Goal: Information Seeking & Learning: Learn about a topic

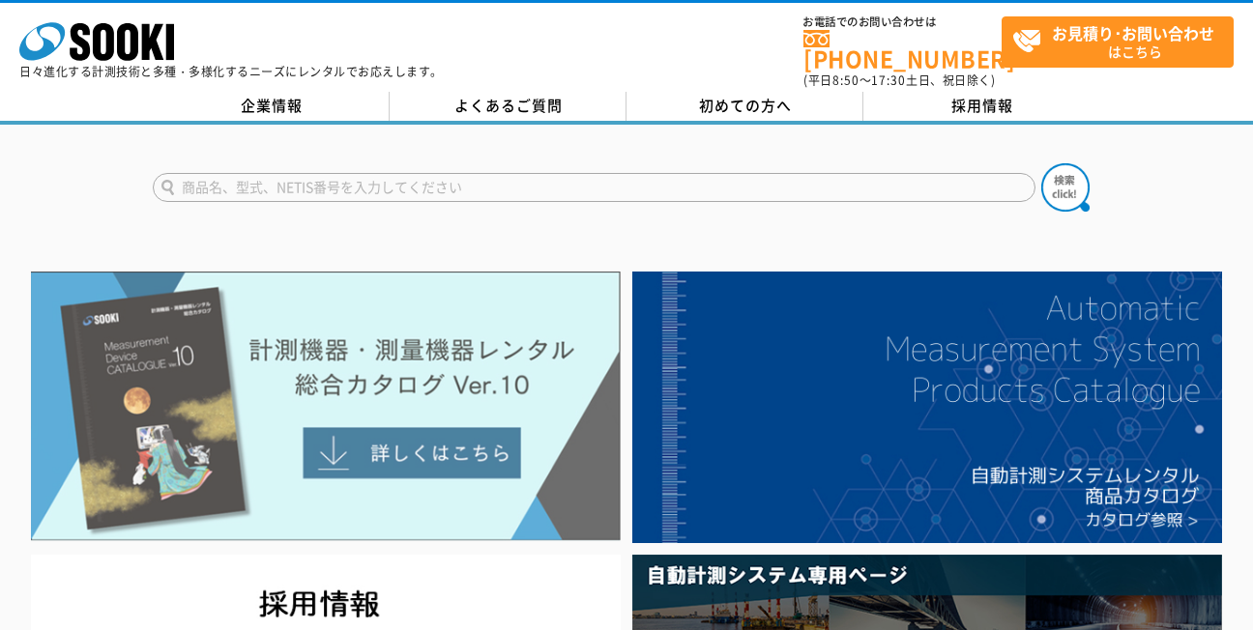
drag, startPoint x: 0, startPoint y: 0, endPoint x: 405, endPoint y: 439, distance: 597.4
click at [405, 439] on img at bounding box center [326, 407] width 590 height 270
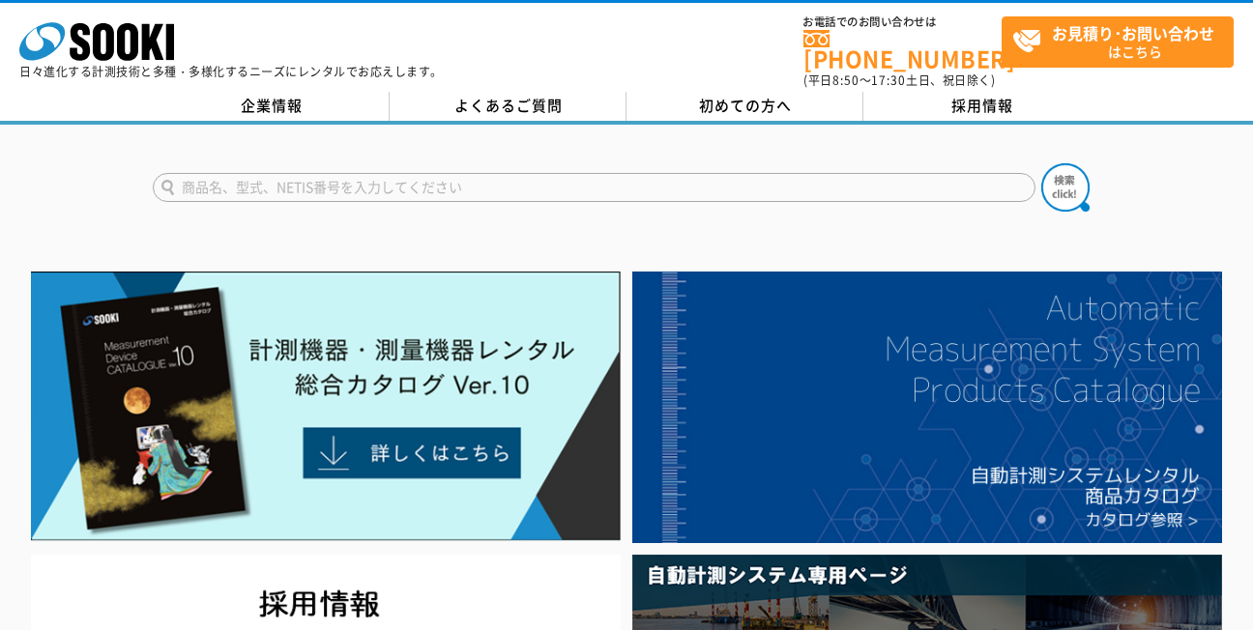
click at [518, 173] on input "text" at bounding box center [594, 187] width 883 height 29
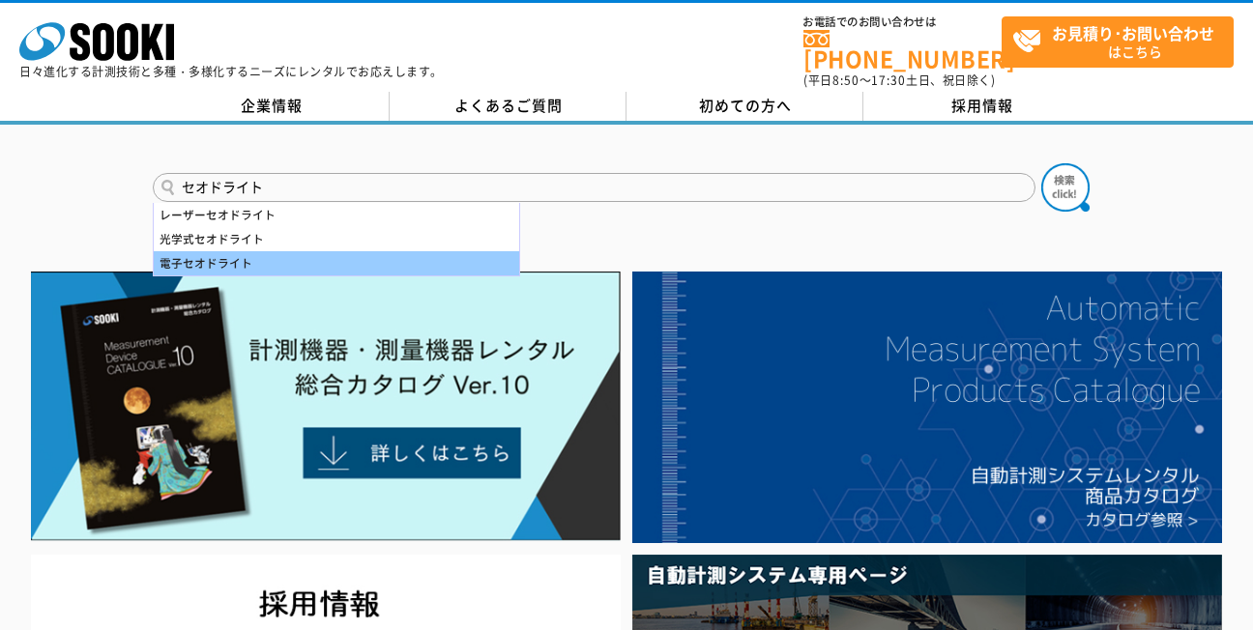
click at [264, 251] on div "電子セオドライト" at bounding box center [337, 263] width 366 height 24
type input "電子セオドライト"
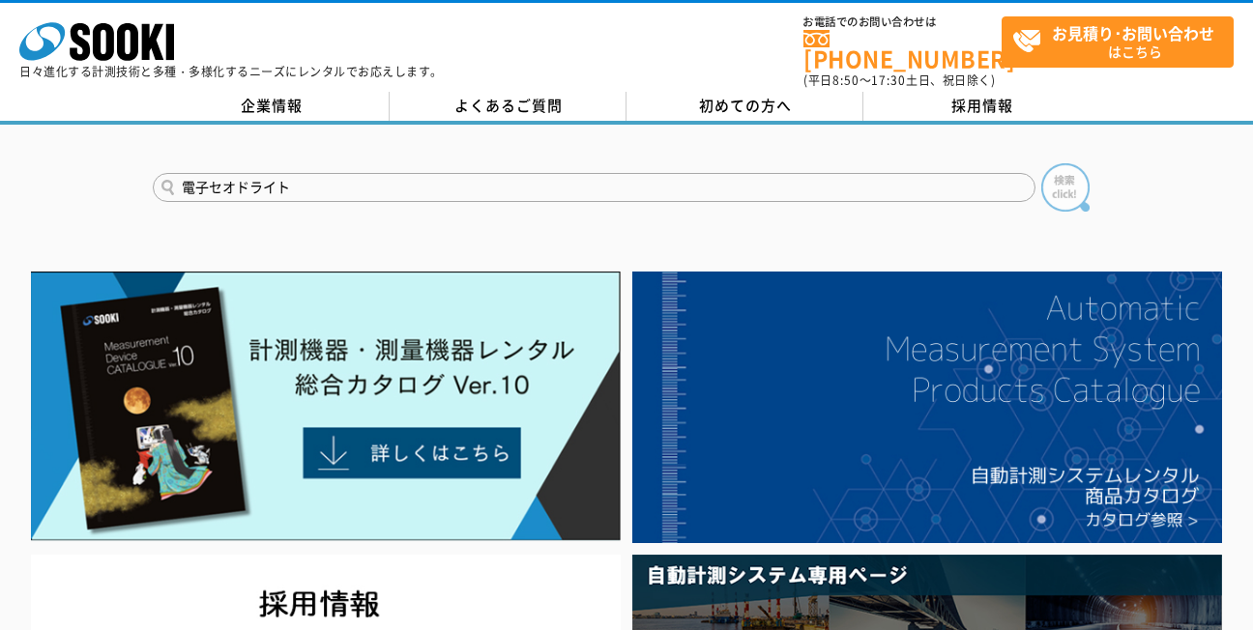
click at [1067, 169] on img at bounding box center [1065, 187] width 48 height 48
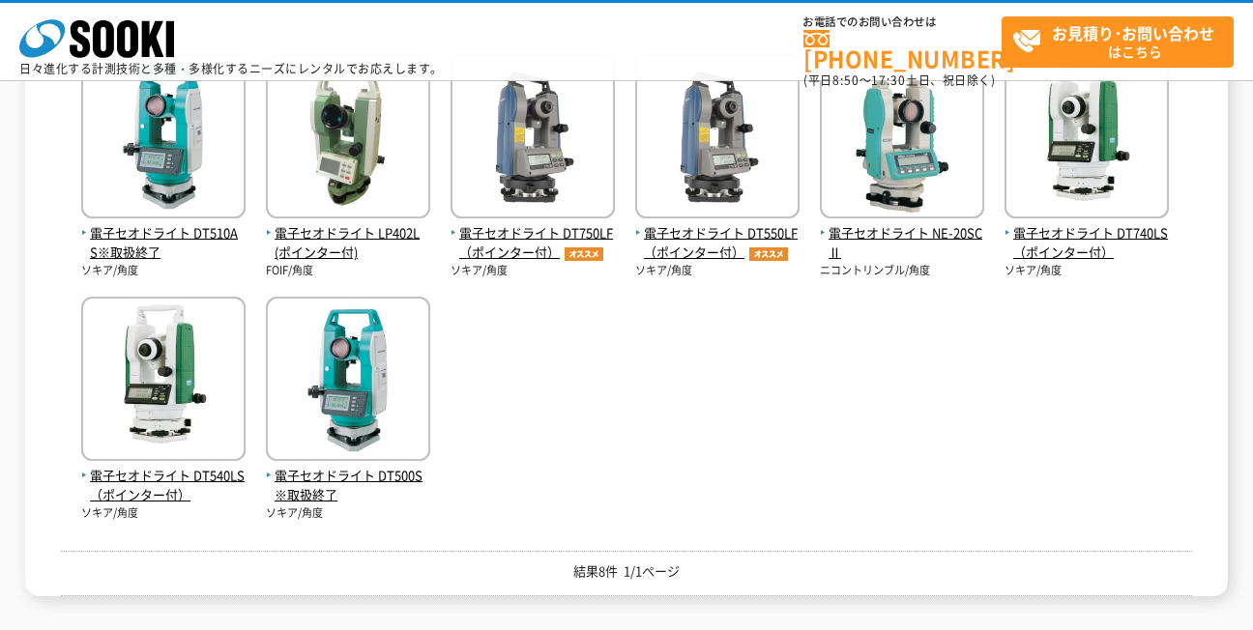
scroll to position [290, 0]
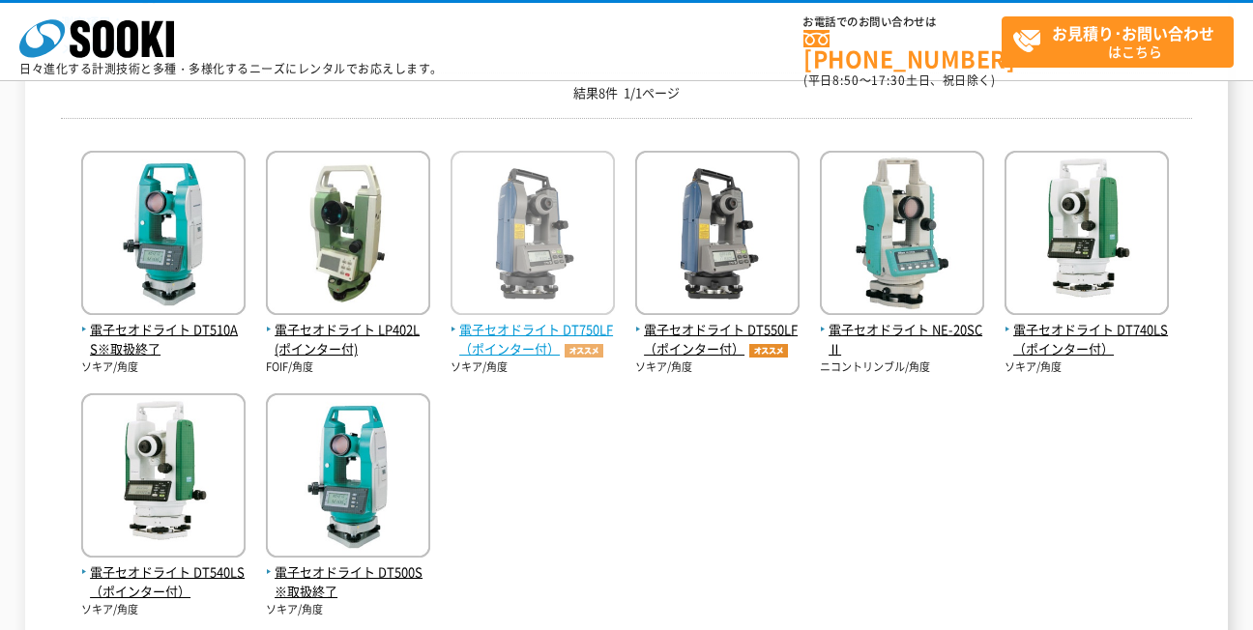
click at [543, 334] on span "電子セオドライト DT750LF（ポインター付）" at bounding box center [533, 340] width 164 height 41
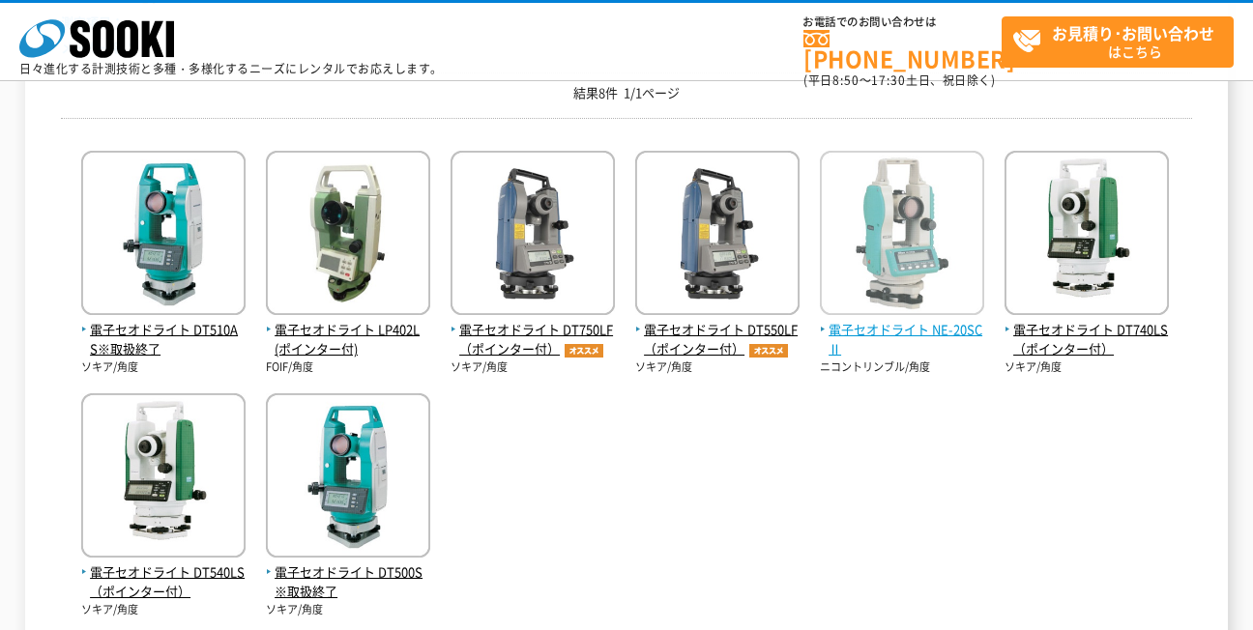
click at [917, 335] on span "電子セオドライト NE-20SCⅡ" at bounding box center [902, 340] width 164 height 41
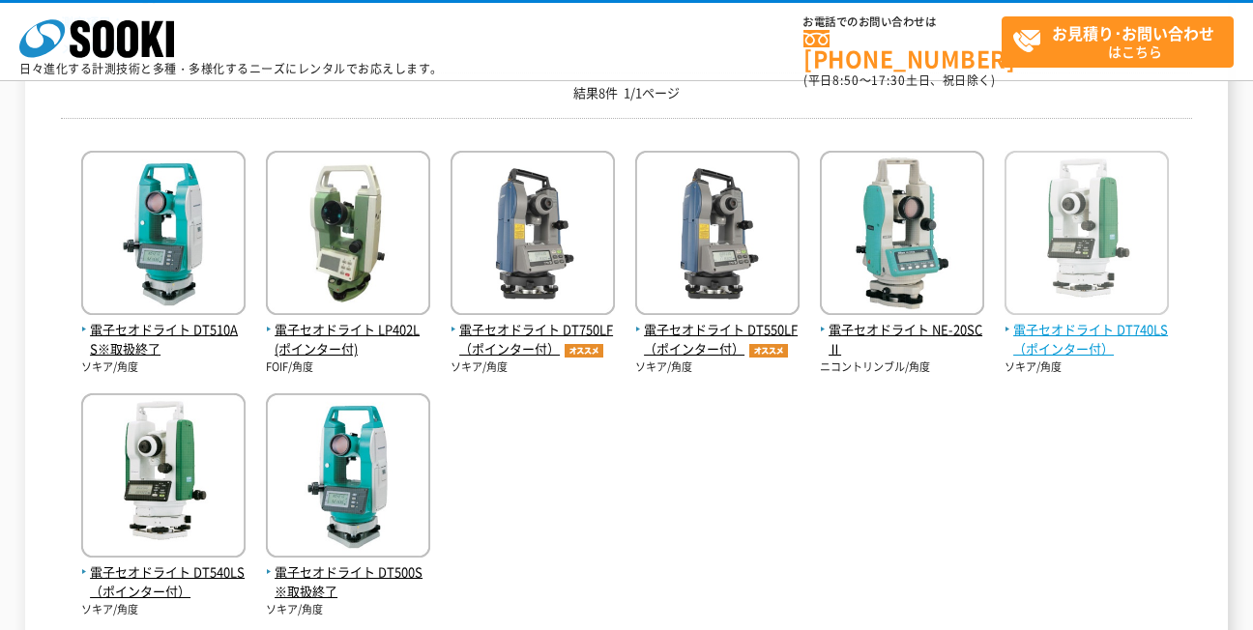
click at [1055, 337] on span "電子セオドライト DT740LS（ポインター付）" at bounding box center [1087, 340] width 164 height 41
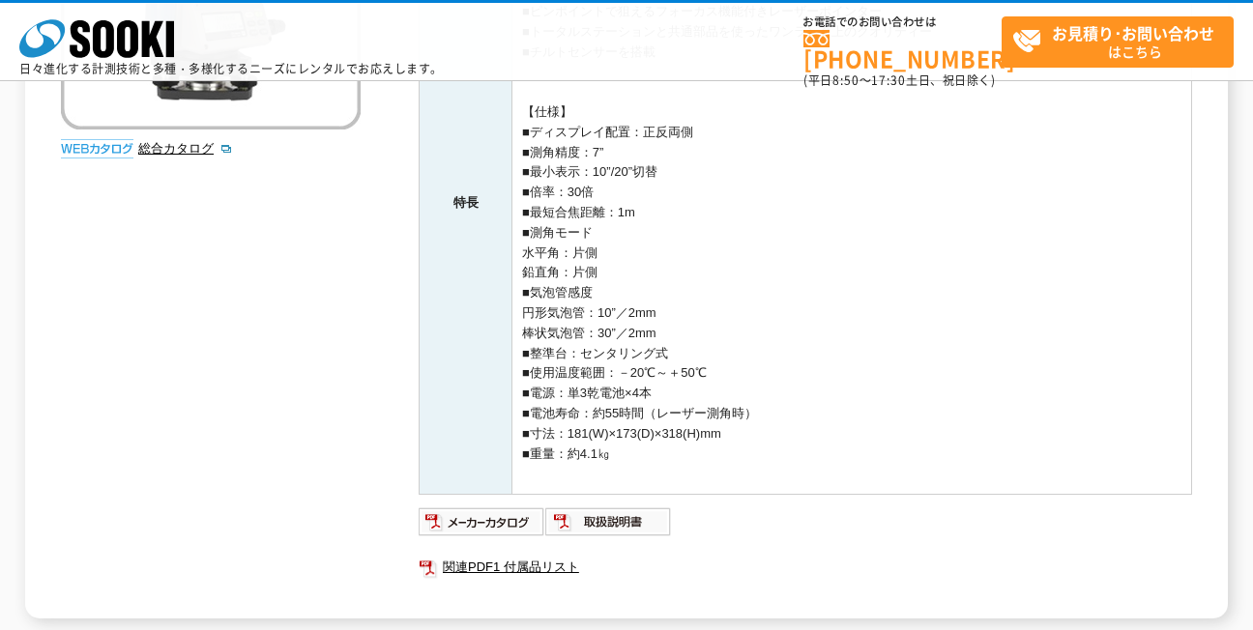
scroll to position [484, 0]
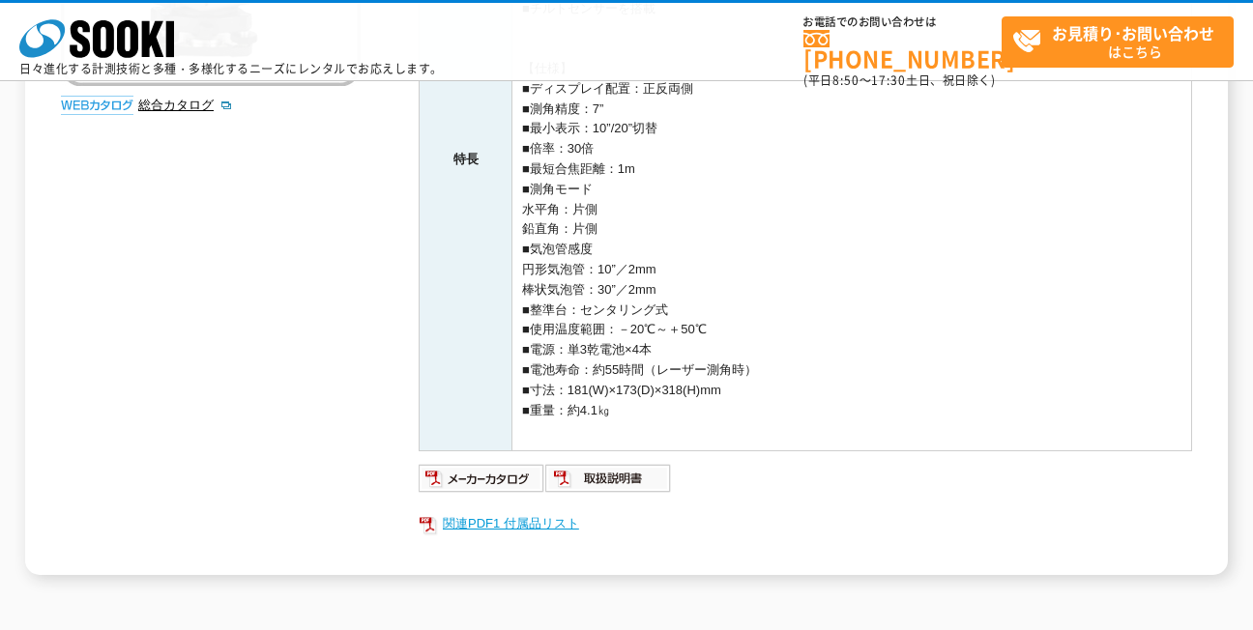
click at [582, 519] on link "関連PDF1 付属品リスト" at bounding box center [806, 524] width 774 height 25
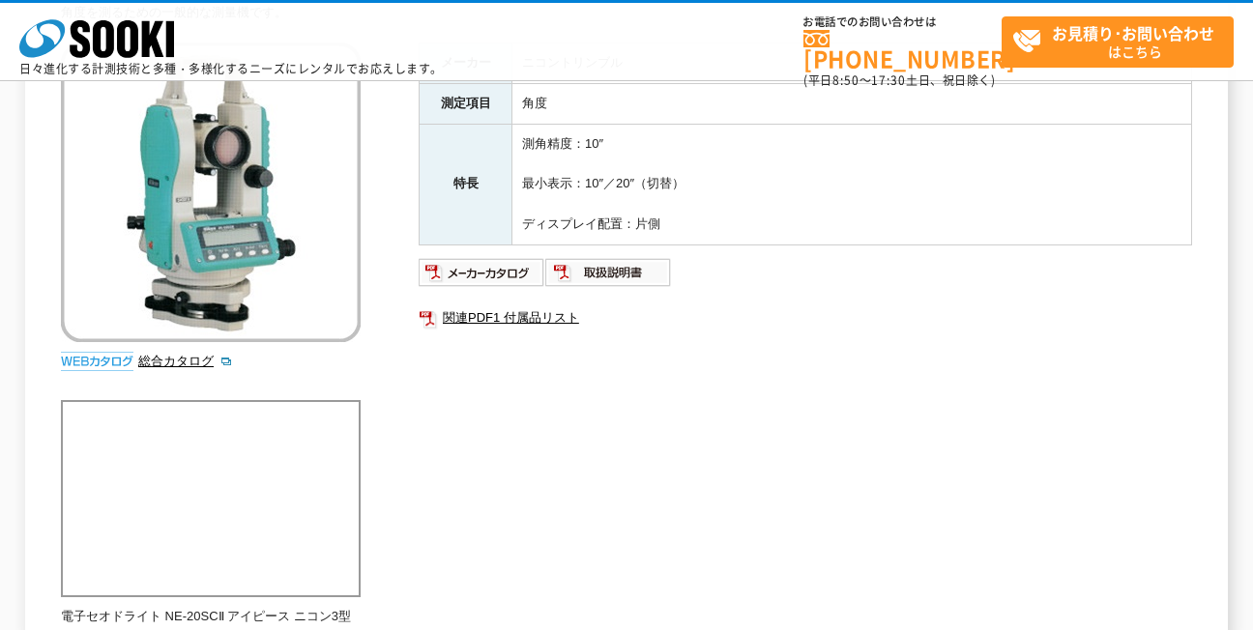
scroll to position [193, 0]
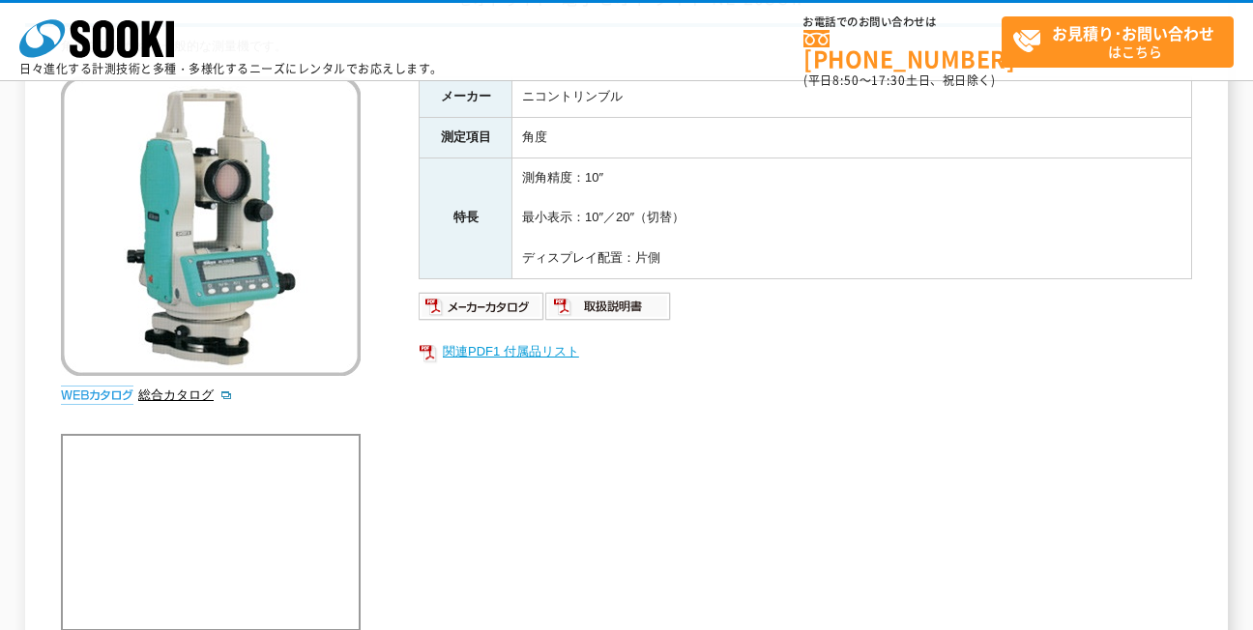
click at [544, 343] on link "関連PDF1 付属品リスト" at bounding box center [806, 351] width 774 height 25
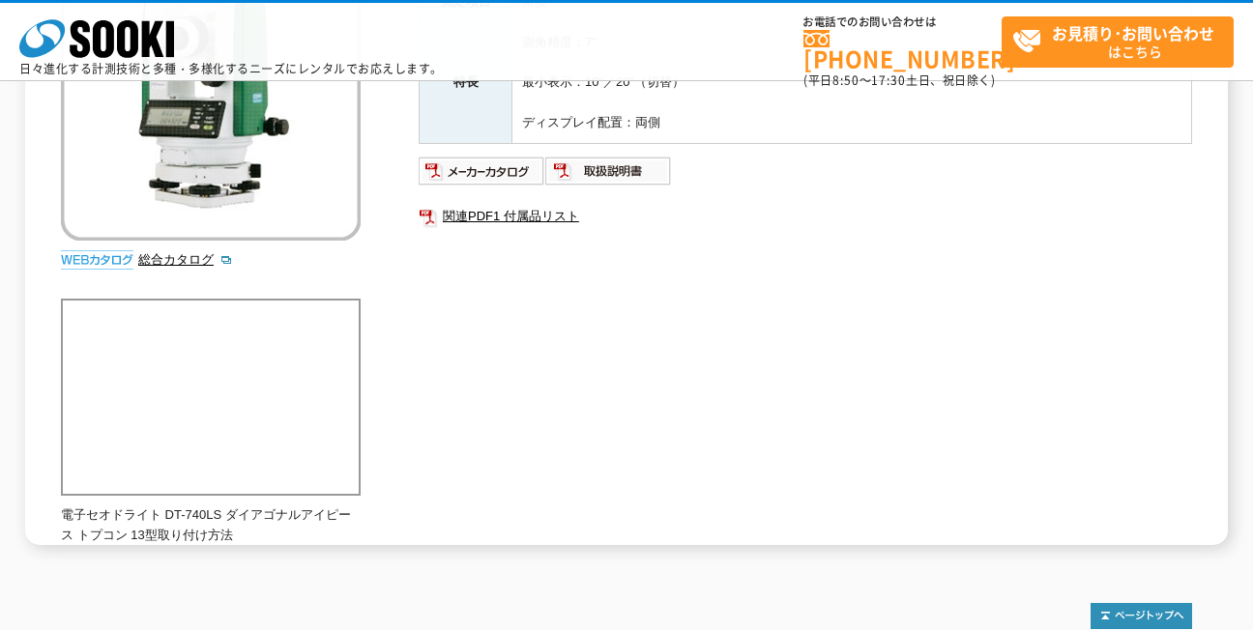
scroll to position [290, 0]
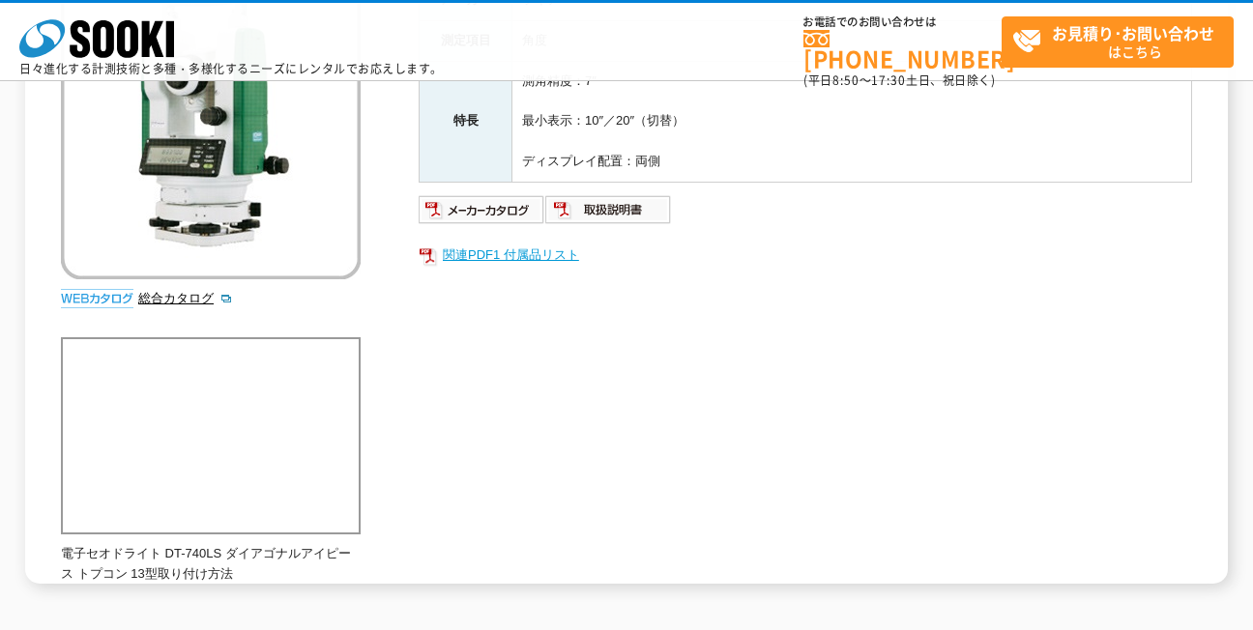
click at [514, 264] on link "関連PDF1 付属品リスト" at bounding box center [806, 255] width 774 height 25
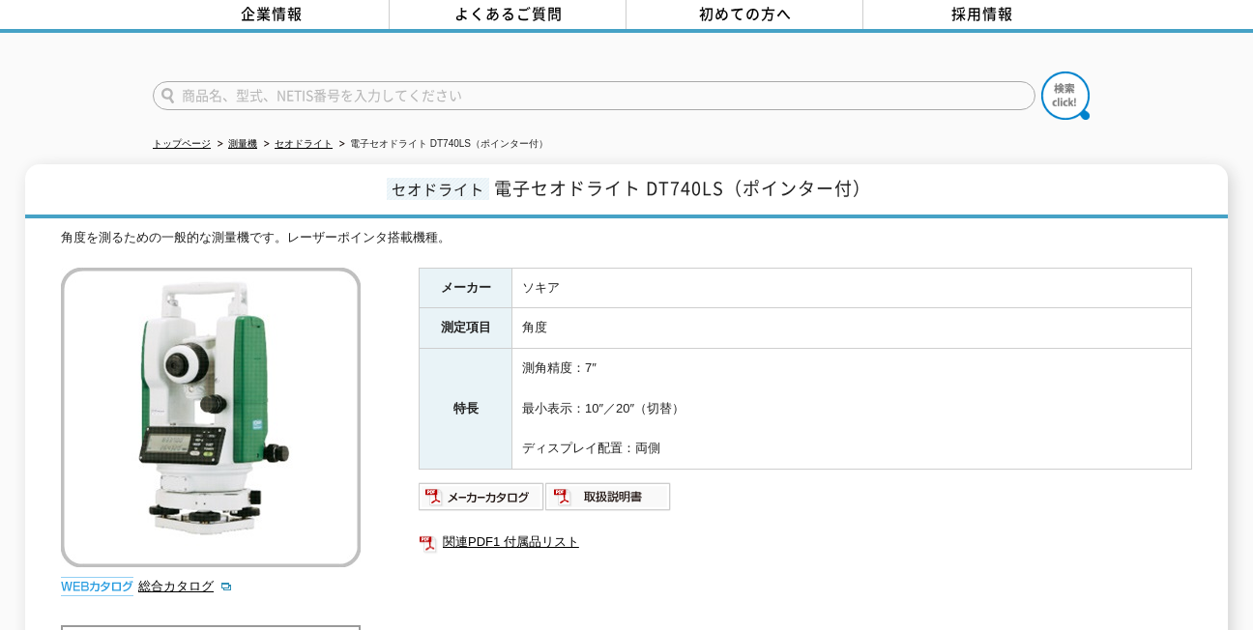
scroll to position [0, 0]
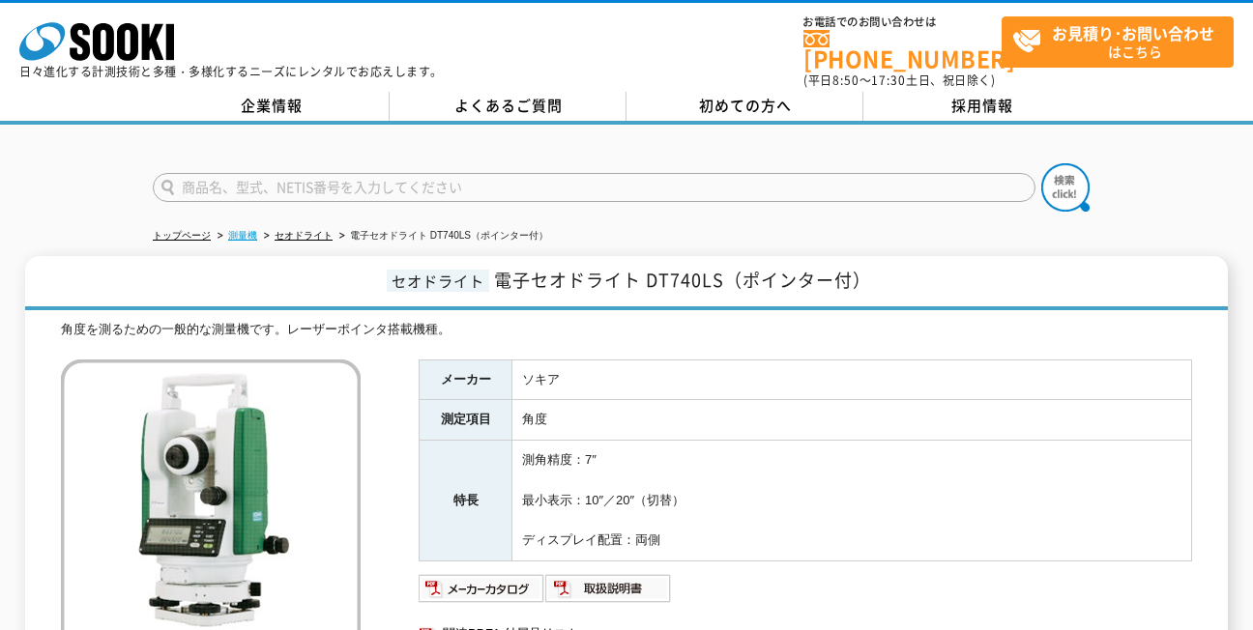
click at [254, 230] on link "測量機" at bounding box center [242, 235] width 29 height 11
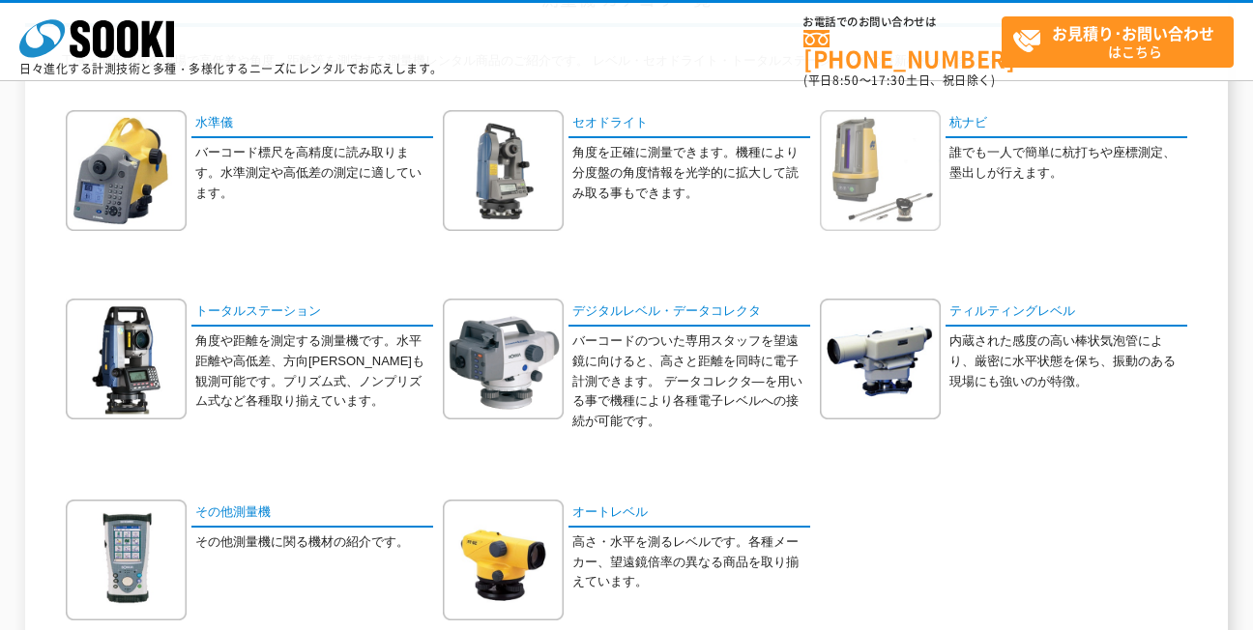
scroll to position [193, 0]
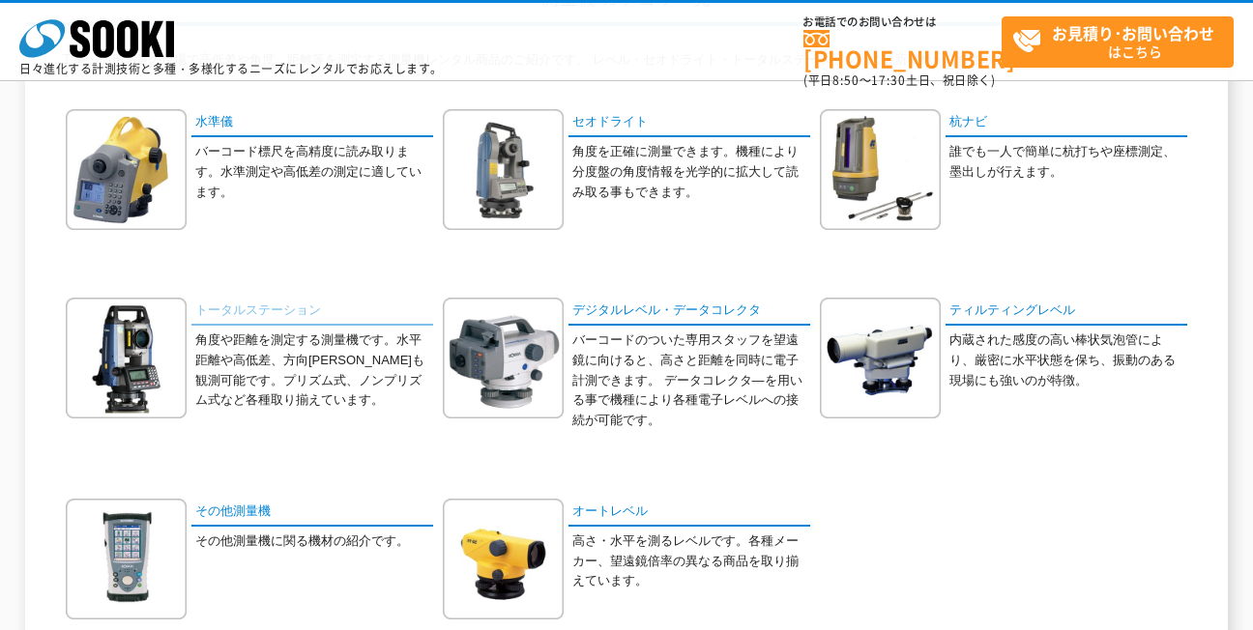
click at [295, 315] on link "トータルステーション" at bounding box center [312, 312] width 242 height 28
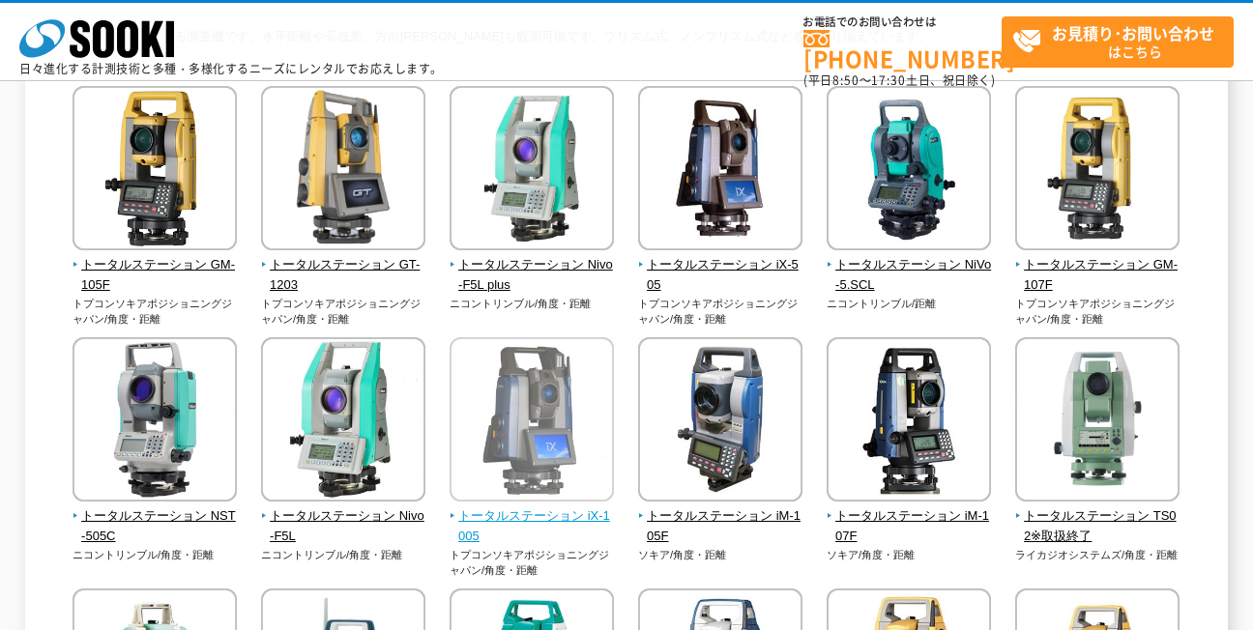
scroll to position [290, 0]
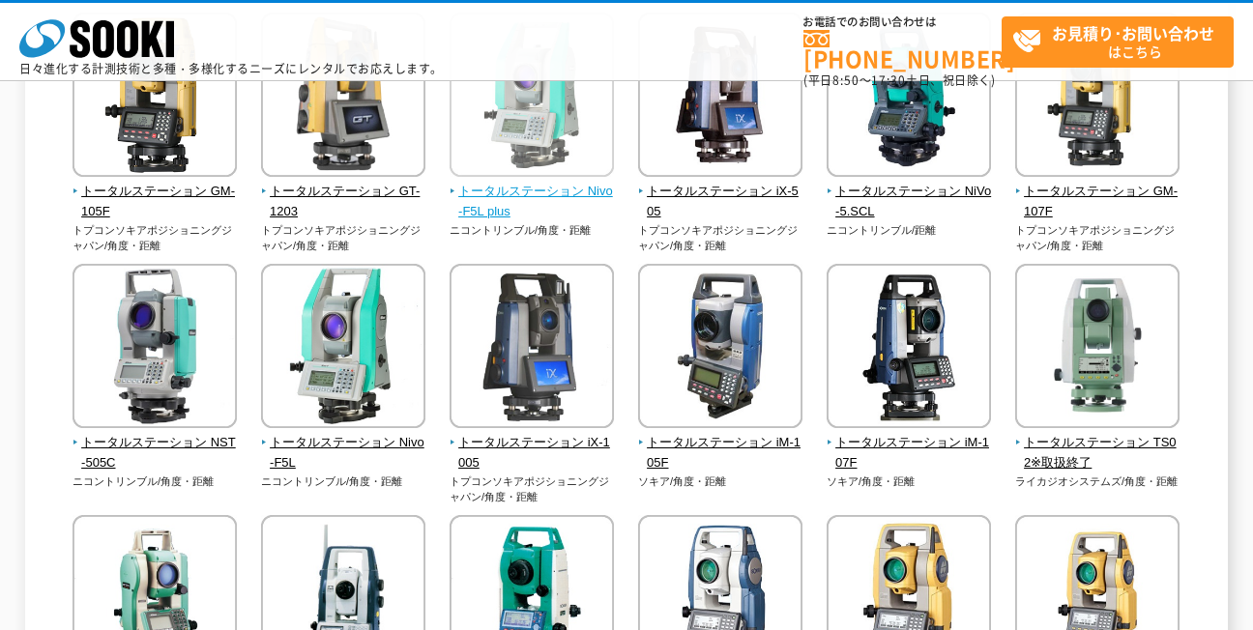
click at [538, 203] on span "トータルステーション Nivo-F5L plus" at bounding box center [532, 202] width 165 height 41
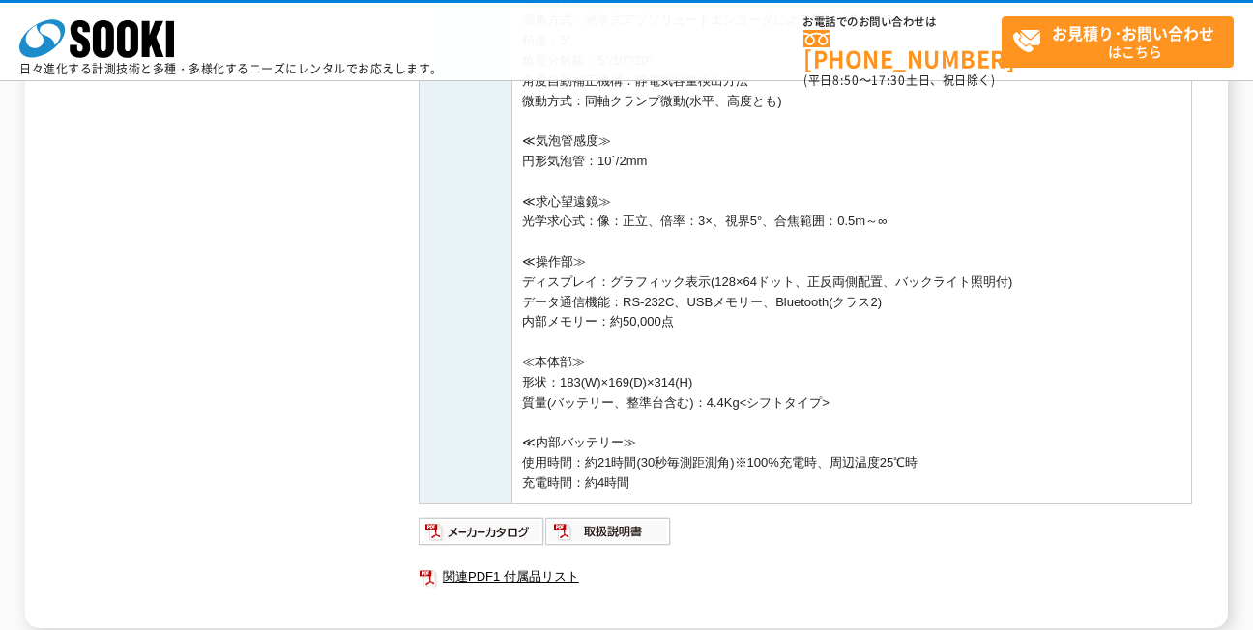
scroll to position [1741, 0]
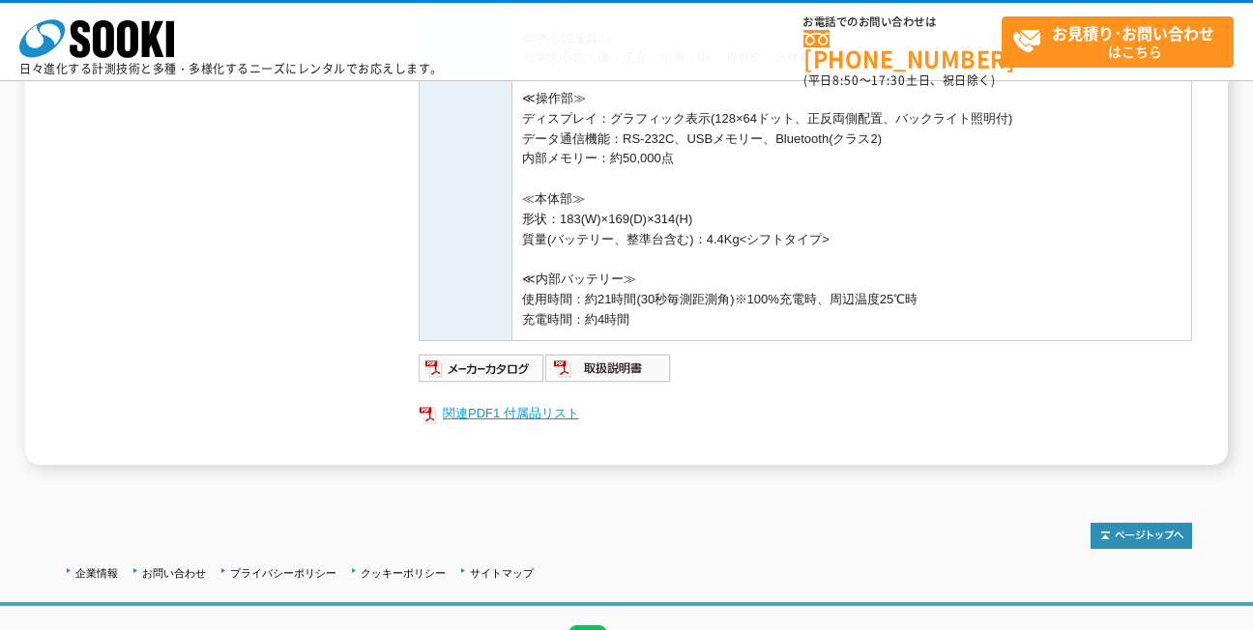
click at [482, 420] on link "関連PDF1 付属品リスト" at bounding box center [806, 413] width 774 height 25
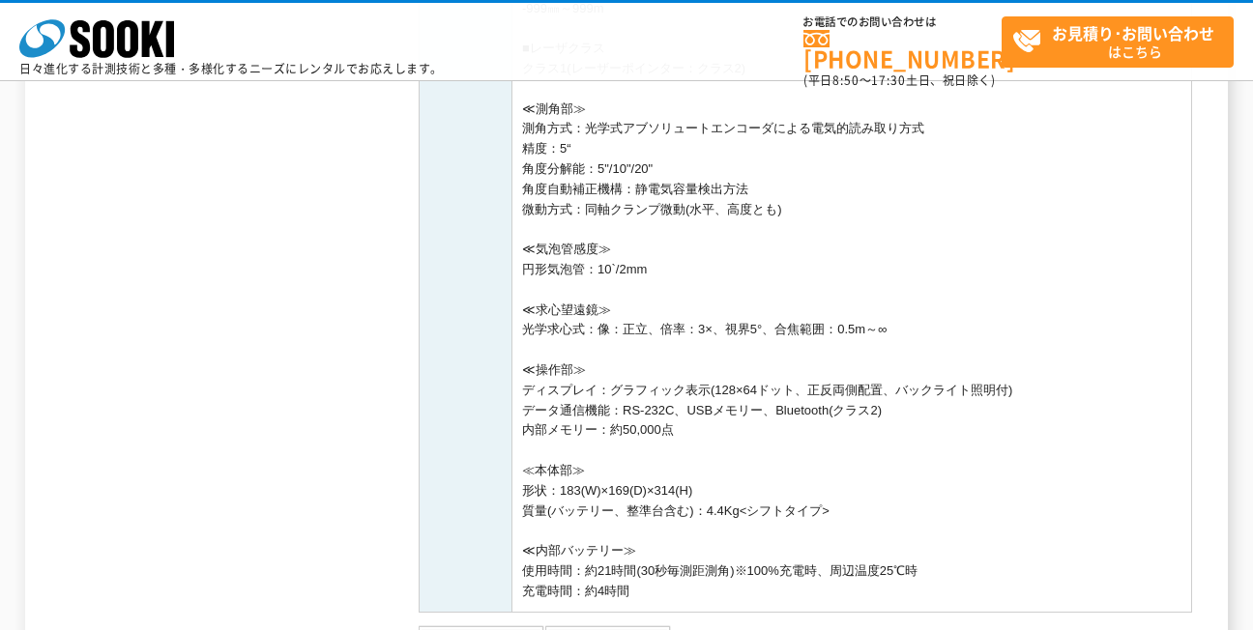
scroll to position [1850, 0]
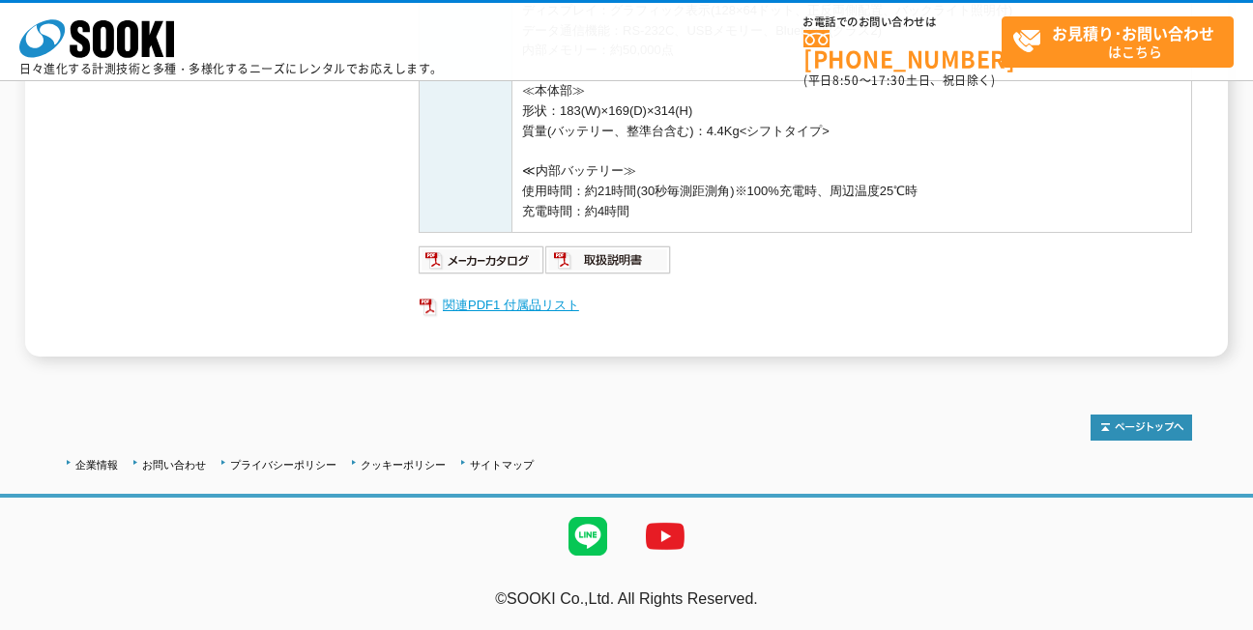
click at [529, 303] on link "関連PDF1 付属品リスト" at bounding box center [806, 305] width 774 height 25
